Goal: Task Accomplishment & Management: Complete application form

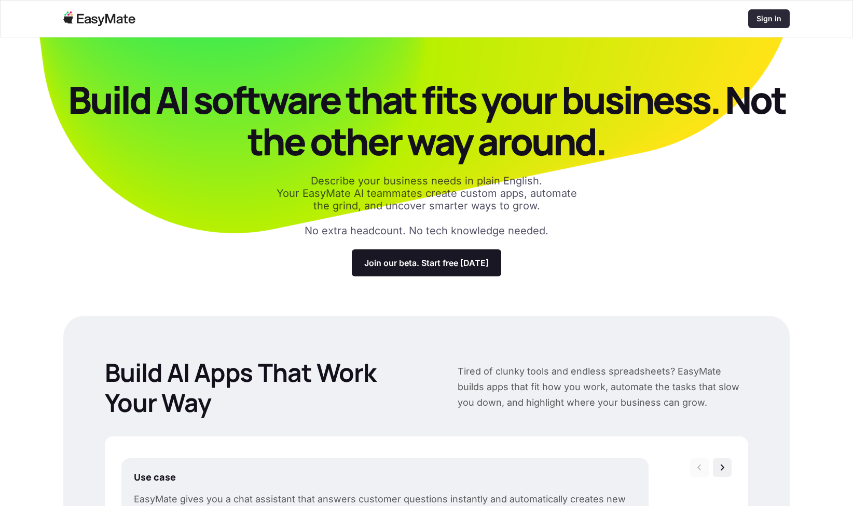
click at [779, 18] on p "Sign in" at bounding box center [769, 18] width 25 height 10
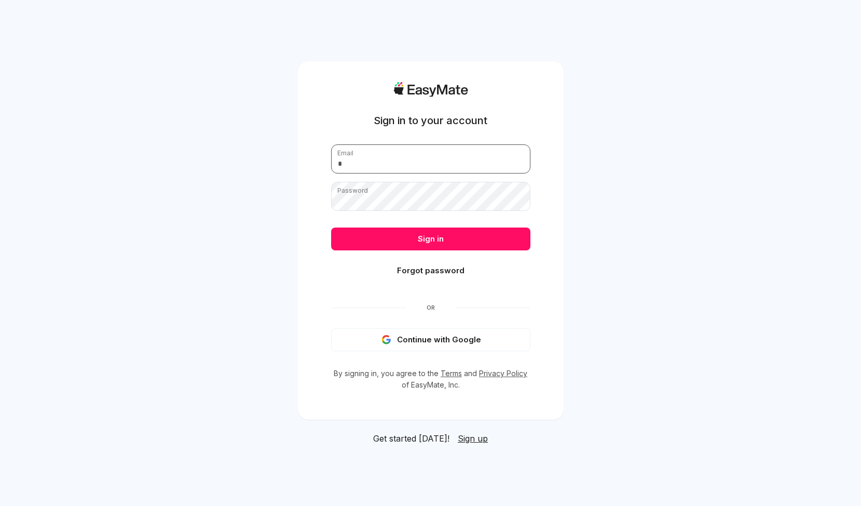
drag, startPoint x: 0, startPoint y: 0, endPoint x: 425, endPoint y: 159, distance: 453.9
click at [425, 159] on input "email" at bounding box center [430, 158] width 199 height 29
type input "**********"
click at [331, 227] on button "Sign in" at bounding box center [430, 238] width 199 height 23
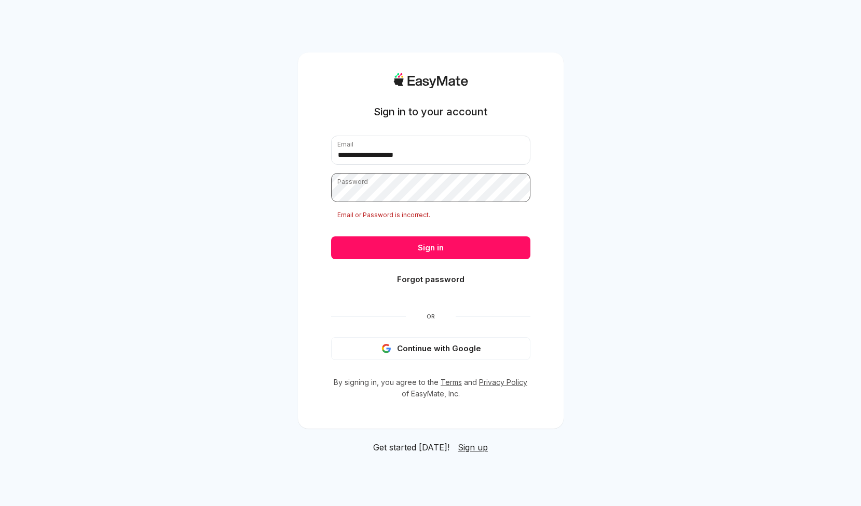
click at [331, 236] on button "Sign in" at bounding box center [430, 247] width 199 height 23
click at [414, 348] on button "Continue with Google" at bounding box center [430, 348] width 199 height 23
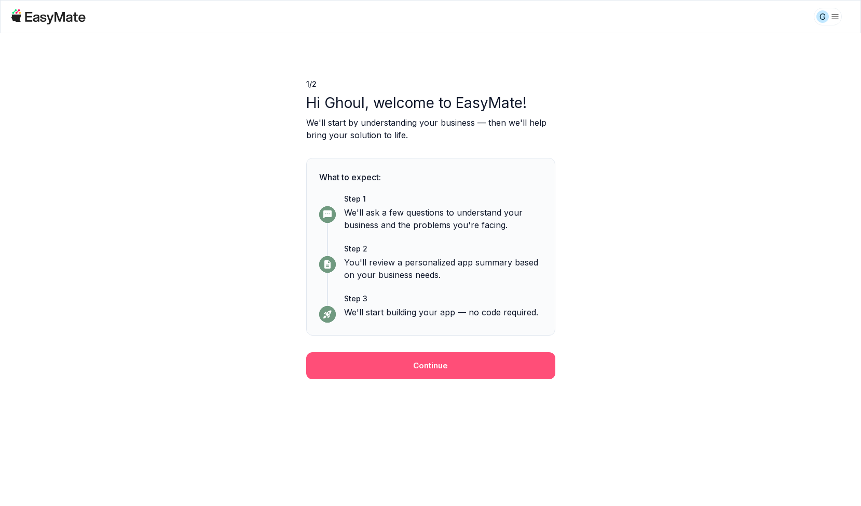
click at [467, 361] on button "Continue" at bounding box center [430, 365] width 249 height 27
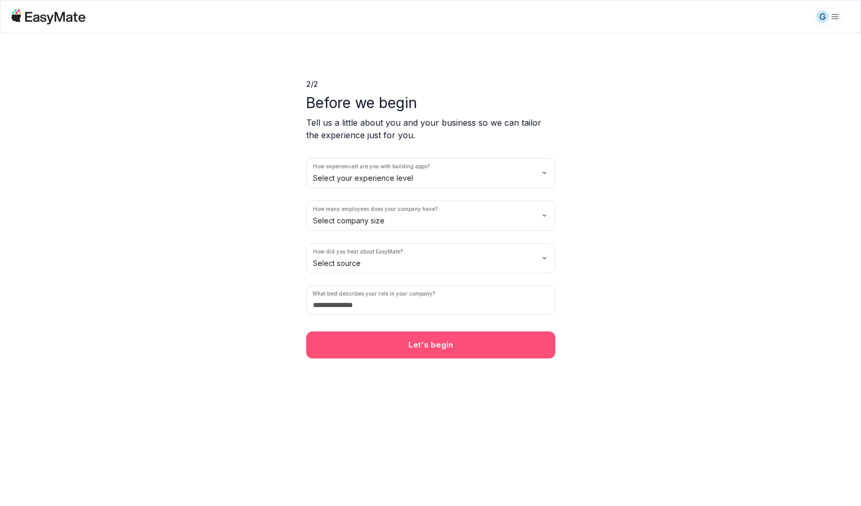
click at [509, 348] on button "Let's begin" at bounding box center [430, 344] width 249 height 27
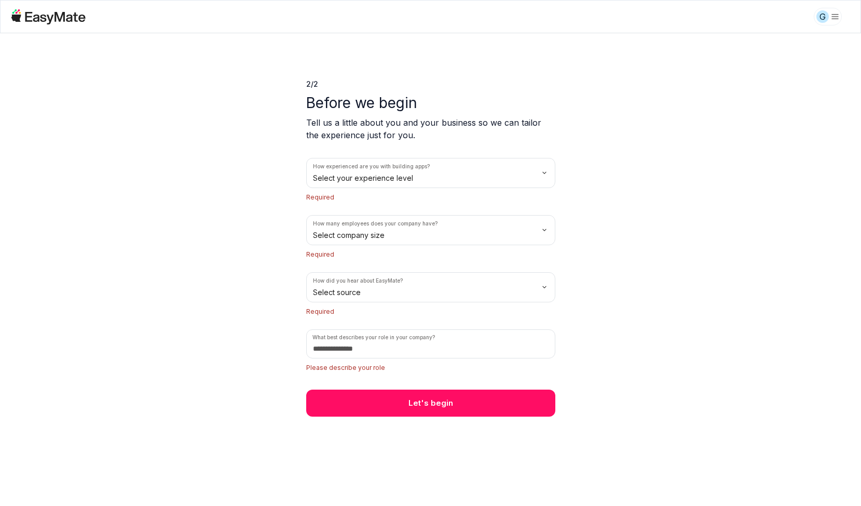
click at [495, 175] on html "G 2 / 2 Before we begin Tell us a little about you and your business so we can …" at bounding box center [430, 253] width 861 height 506
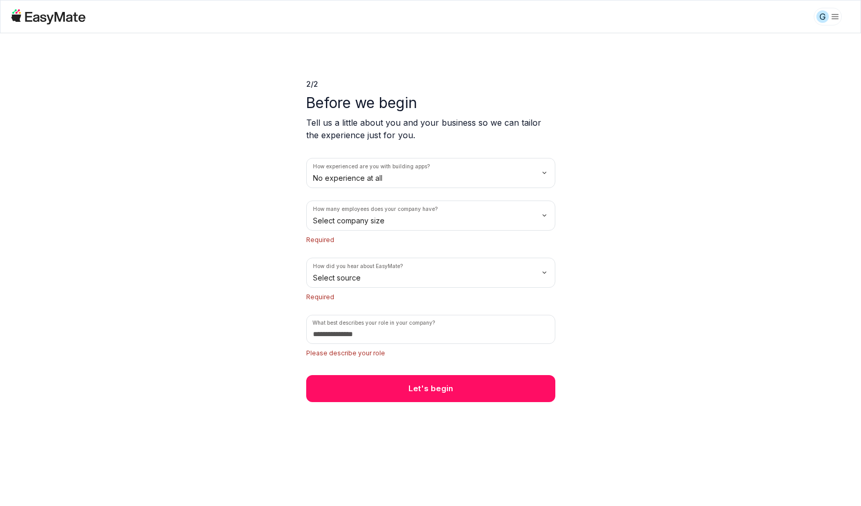
click at [413, 219] on html "G 2 / 2 Before we begin Tell us a little about you and your business so we can …" at bounding box center [430, 253] width 861 height 506
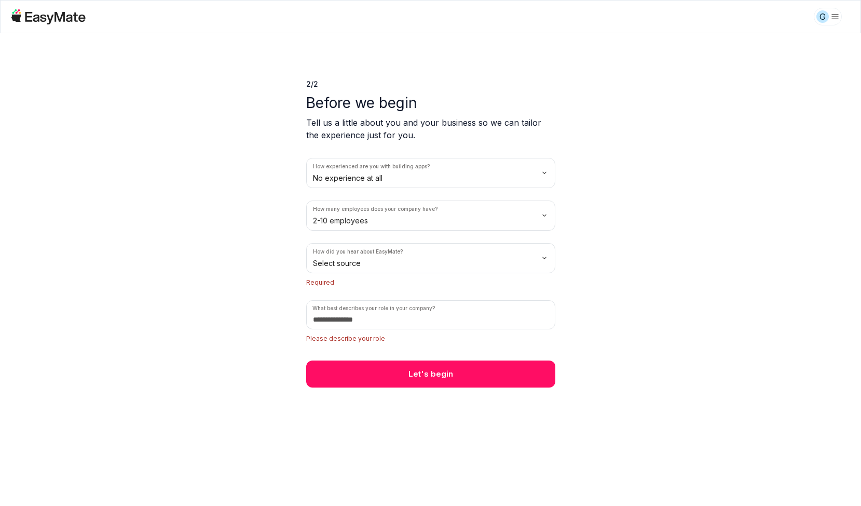
click at [395, 264] on html "G 2 / 2 Before we begin Tell us a little about you and your business so we can …" at bounding box center [430, 253] width 861 height 506
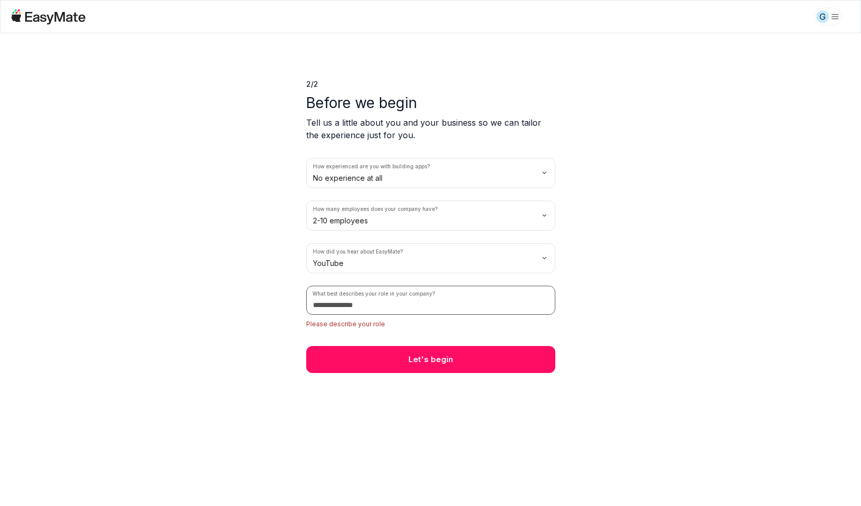
click at [419, 303] on input at bounding box center [430, 300] width 249 height 29
click at [417, 326] on p "Please describe your role" at bounding box center [430, 324] width 249 height 10
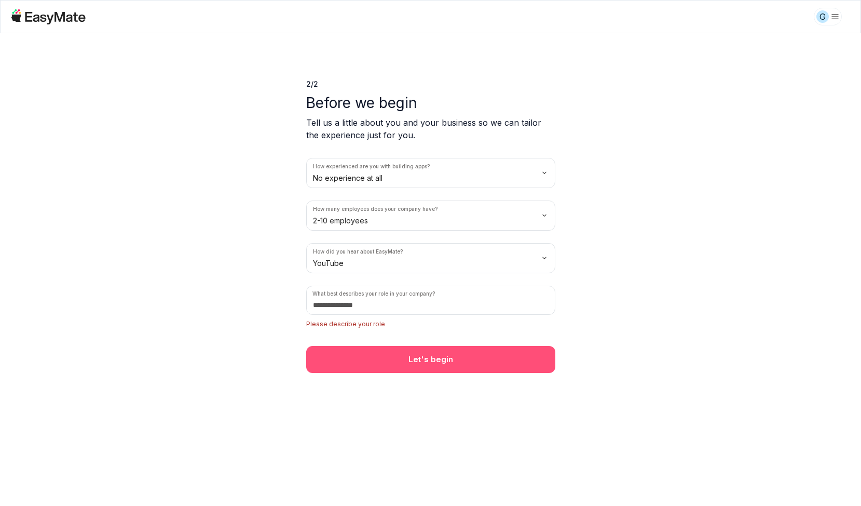
click at [420, 349] on button "Let's begin" at bounding box center [430, 359] width 249 height 27
click at [416, 361] on button "Let's begin" at bounding box center [430, 359] width 249 height 27
